Goal: Go to known website: Access a specific website the user already knows

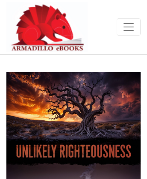
click at [34, 19] on img at bounding box center [46, 27] width 81 height 50
